Goal: Complete application form

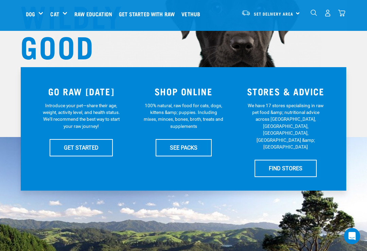
scroll to position [97, 0]
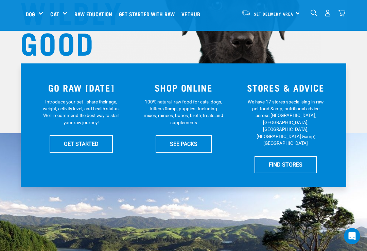
click at [186, 159] on div "GO RAW [DATE] Introduce your pet—share their age, weight, activity level, and h…" at bounding box center [183, 125] width 325 height 124
click at [187, 152] on link "SEE PACKS" at bounding box center [183, 143] width 56 height 17
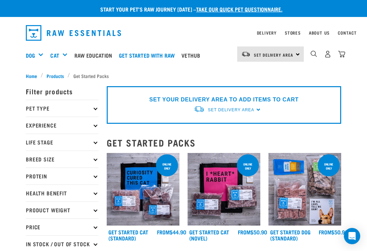
click at [239, 8] on link "take our quick pet questionnaire." at bounding box center [239, 8] width 86 height 3
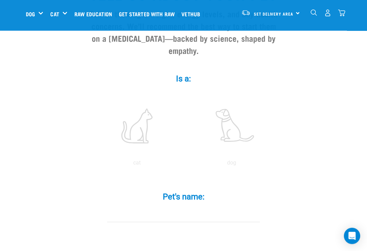
scroll to position [86, 0]
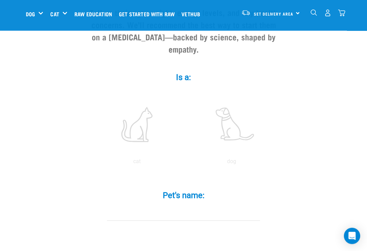
click at [235, 150] on label at bounding box center [231, 125] width 92 height 58
click at [184, 164] on input "radio" at bounding box center [184, 164] width 0 height 0
radio input "true"
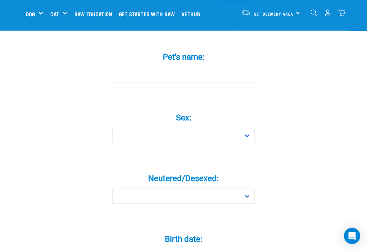
scroll to position [226, 0]
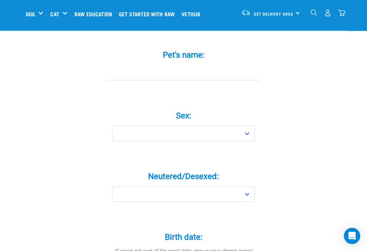
click at [210, 91] on div "Pet's name: *" at bounding box center [183, 66] width 204 height 50
click at [198, 81] on input "Pet's name: *" at bounding box center [183, 73] width 153 height 15
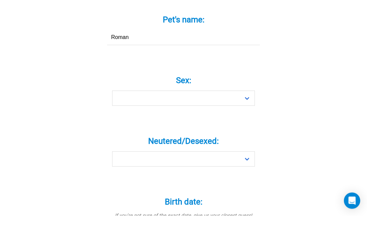
type input "Roman"
click at [206, 126] on select "Boy Girl" at bounding box center [183, 133] width 143 height 15
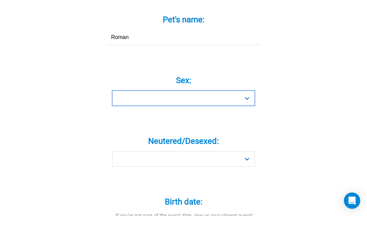
scroll to position [262, 0]
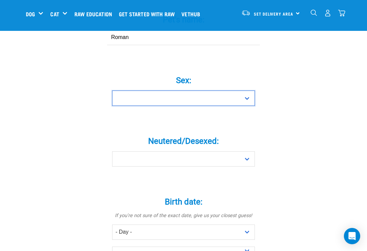
select select "boy"
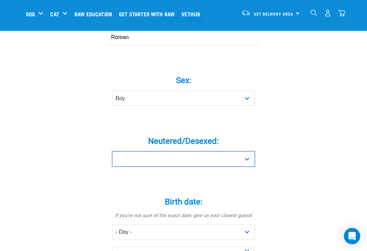
click at [250, 164] on select "Yes No" at bounding box center [183, 158] width 143 height 15
select select "no"
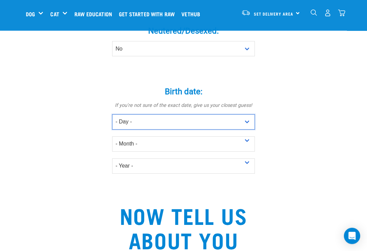
click at [244, 129] on select "- Day - 1 2 3 4 5 6 7 8 9 10 11 12 13 14 15 16 17 18 19 20 21 22 23 24 25 26 27" at bounding box center [183, 122] width 143 height 15
select select "16"
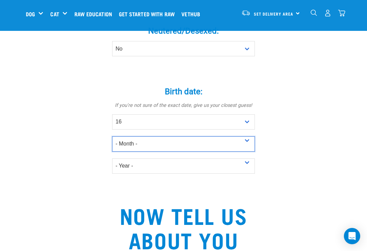
click at [251, 151] on select "- Month - January February March April May June July August September October N…" at bounding box center [183, 143] width 143 height 15
select select "September"
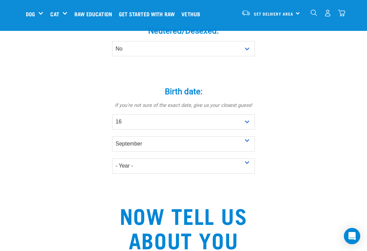
click at [250, 171] on select "- Year - 2025 2024 2023 2022 2021 2020 2019 2018 2017 2016 2015 2014 2013 2012" at bounding box center [183, 166] width 143 height 15
select select "2024"
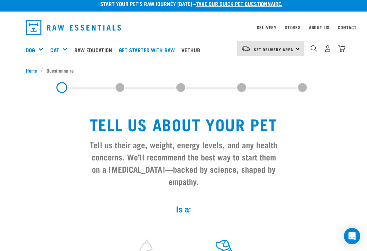
scroll to position [0, 0]
